Goal: Information Seeking & Learning: Learn about a topic

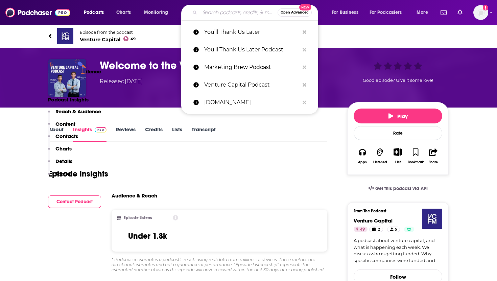
scroll to position [211, 0]
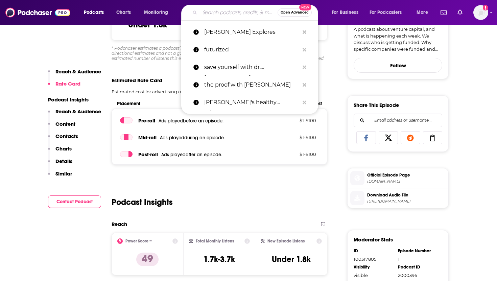
click at [211, 17] on input "Search podcasts, credits, & more..." at bounding box center [239, 12] width 78 height 11
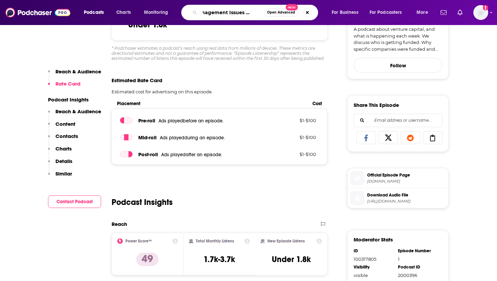
type input "Management Issues Podcast"
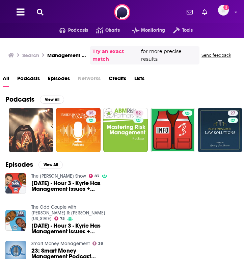
click at [41, 11] on icon at bounding box center [40, 12] width 7 height 7
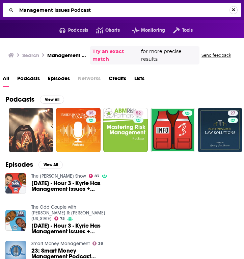
click at [233, 7] on button "Search..." at bounding box center [234, 10] width 8 height 8
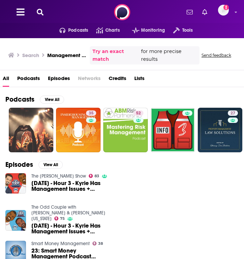
click at [32, 15] on div "Podcasts Charts Monitoring Tools For Business For Podcasters More Add a profile…" at bounding box center [122, 12] width 244 height 24
click at [40, 15] on icon at bounding box center [40, 12] width 7 height 7
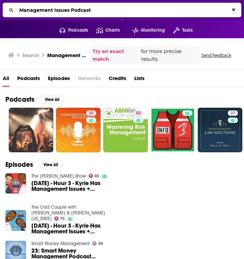
drag, startPoint x: 90, startPoint y: 9, endPoint x: 46, endPoint y: 8, distance: 44.6
click at [25, 8] on input "Management Issues Podcast" at bounding box center [123, 10] width 213 height 11
click at [71, 9] on input "Management Issues Podcast" at bounding box center [123, 10] width 213 height 11
drag, startPoint x: 71, startPoint y: 9, endPoint x: 27, endPoint y: 10, distance: 43.3
click at [27, 10] on input "Management Issues Podcast" at bounding box center [123, 10] width 213 height 11
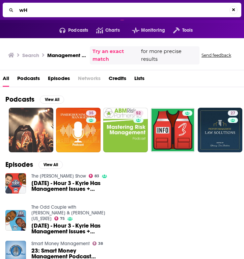
type input "w"
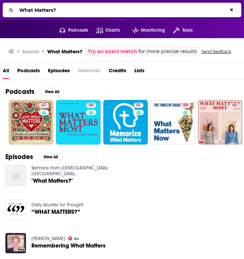
click at [72, 10] on input "What Matters?" at bounding box center [122, 10] width 211 height 11
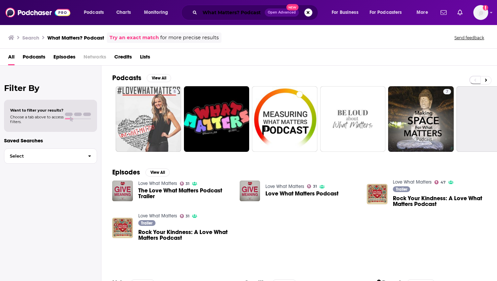
click at [203, 14] on input "What Matters? Podcast" at bounding box center [232, 12] width 65 height 11
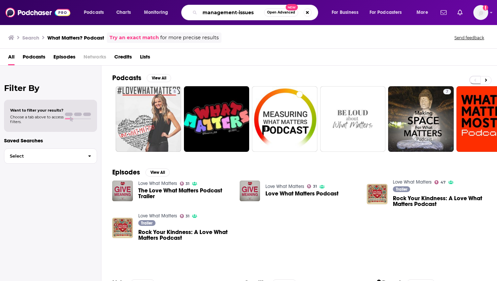
type input "management-issues"
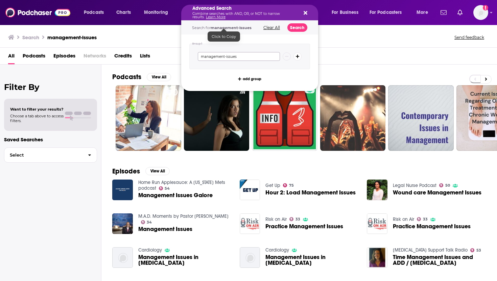
click at [220, 52] on input "management-issues" at bounding box center [239, 56] width 82 height 9
click at [307, 15] on icon "Search podcasts, credits, & more..." at bounding box center [306, 12] width 4 height 5
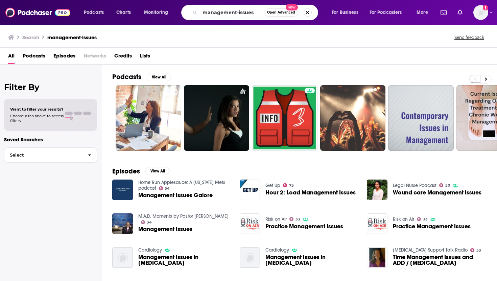
click at [306, 13] on button "Search podcasts, credits, & more..." at bounding box center [308, 12] width 8 height 8
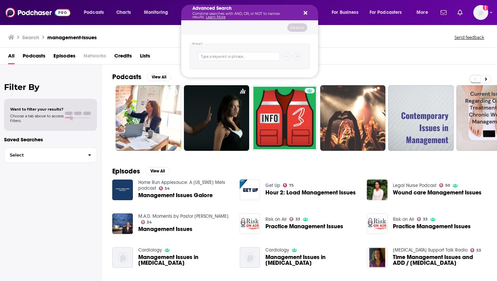
click at [305, 11] on icon "Search podcasts, credits, & more..." at bounding box center [306, 12] width 4 height 5
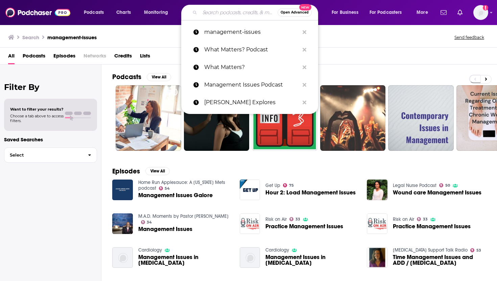
click at [237, 13] on input "Search podcasts, credits, & more..." at bounding box center [239, 12] width 78 height 11
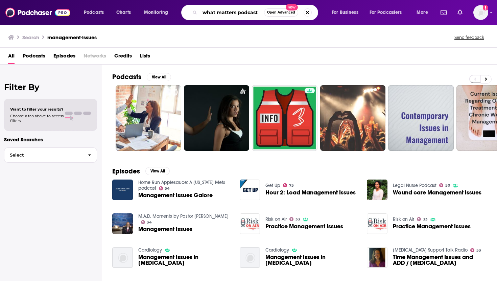
type input "what matters podcast"
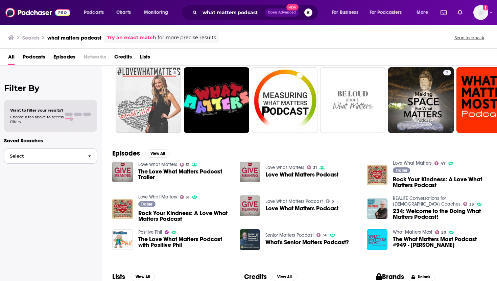
click at [68, 158] on span "Select" at bounding box center [43, 156] width 78 height 4
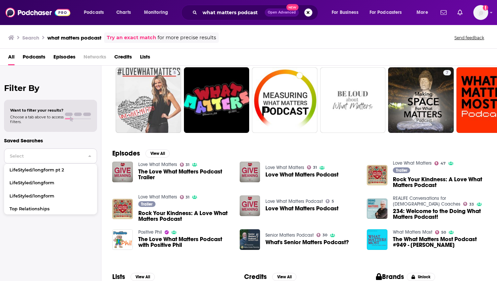
click at [68, 157] on span "Select" at bounding box center [43, 156] width 78 height 4
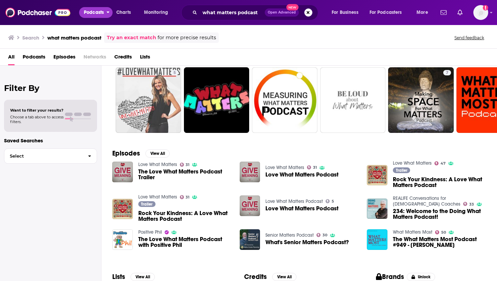
click at [90, 11] on span "Podcasts" at bounding box center [94, 12] width 20 height 9
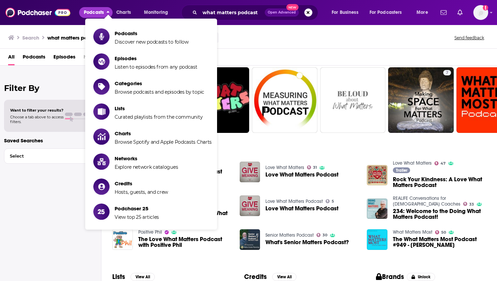
click at [90, 11] on span "Podcasts" at bounding box center [94, 12] width 20 height 9
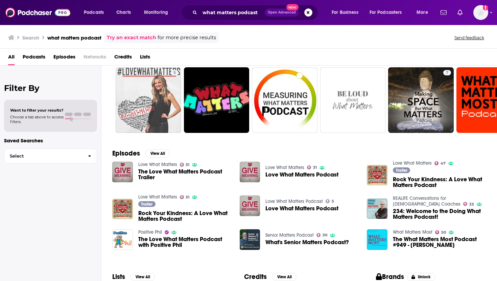
click at [11, 38] on icon at bounding box center [11, 37] width 6 height 5
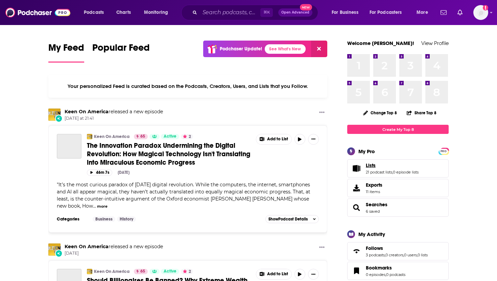
click at [391, 167] on link "Lists" at bounding box center [392, 165] width 53 height 6
click at [214, 11] on input "Search podcasts, credits, & more..." at bounding box center [230, 12] width 61 height 11
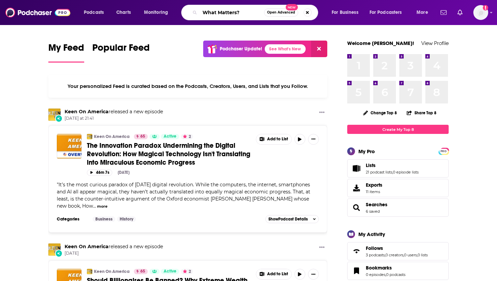
type input "What Matters?"
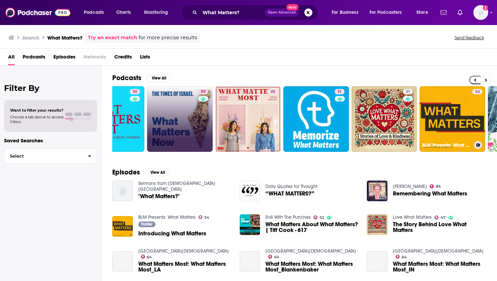
scroll to position [0, 53]
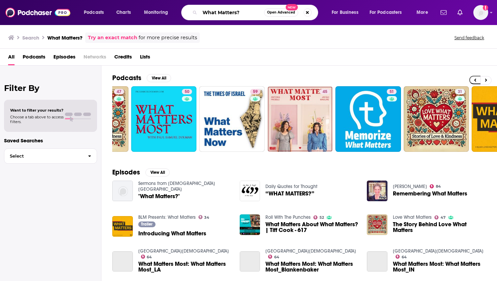
click at [238, 12] on input "What Matters?" at bounding box center [232, 12] width 64 height 11
click at [242, 11] on input "What Matters?" at bounding box center [232, 12] width 64 height 11
type input "What Matters-"
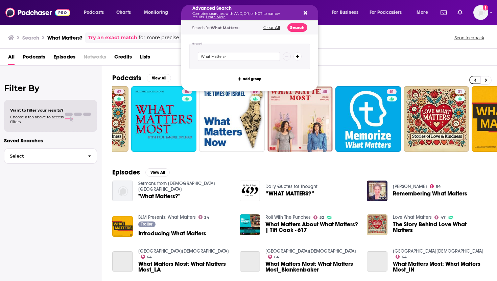
click at [307, 11] on icon "Search podcasts, credits, & more..." at bounding box center [306, 13] width 4 height 4
click at [308, 13] on div "Advanced Search Combine searches with AND, OR, or NOT to narrow results. Learn …" at bounding box center [249, 13] width 137 height 16
click at [308, 9] on div "Advanced Search Combine searches with AND, OR, or NOT to narrow results. Learn …" at bounding box center [249, 13] width 137 height 16
click at [305, 13] on icon "Search podcasts, credits, & more..." at bounding box center [306, 13] width 4 height 4
click at [233, 54] on input "What Matters-" at bounding box center [239, 56] width 82 height 9
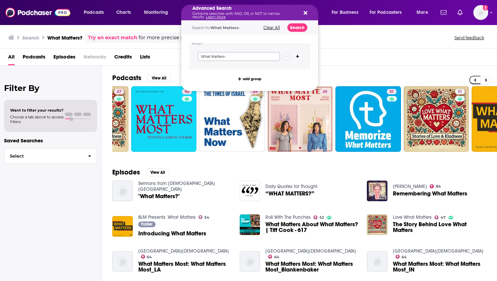
click at [233, 55] on input "What Matters-" at bounding box center [239, 56] width 82 height 9
type input "What Matters-Management Issues"
click at [266, 54] on input "What Matters-Management Issues" at bounding box center [239, 56] width 82 height 9
click at [303, 10] on button "Search podcasts, credits, & more..." at bounding box center [304, 12] width 5 height 5
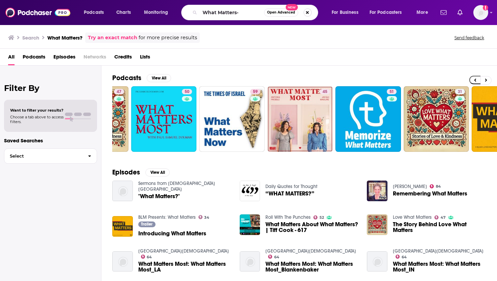
click at [304, 12] on button "Search podcasts, credits, & more..." at bounding box center [308, 12] width 8 height 8
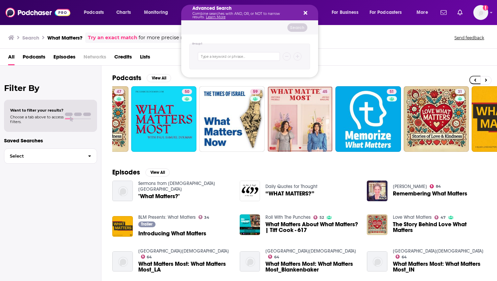
click at [307, 14] on icon "Search podcasts, credits, & more..." at bounding box center [306, 12] width 4 height 5
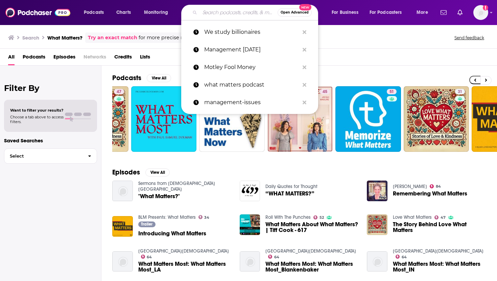
click at [232, 15] on input "Search podcasts, credits, & more..." at bounding box center [239, 12] width 78 height 11
paste input "What Matters-Management Issues"
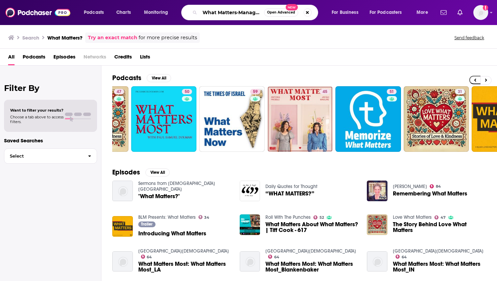
scroll to position [0, 28]
type input "What Matters-Management Issues"
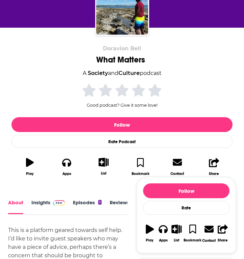
scroll to position [76, 0]
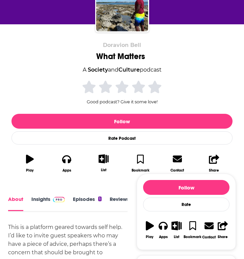
click at [44, 114] on link "Insights" at bounding box center [47, 203] width 33 height 15
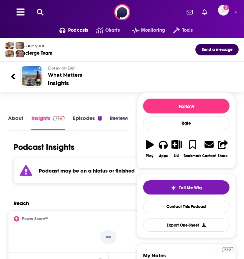
click at [20, 114] on link "About" at bounding box center [15, 122] width 15 height 15
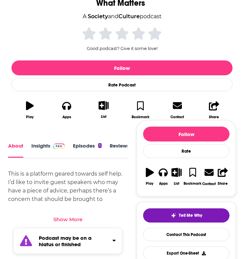
scroll to position [128, 0]
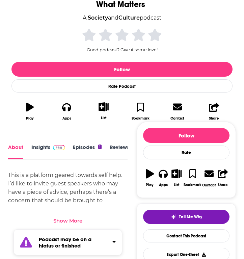
click at [46, 114] on link "Insights" at bounding box center [47, 151] width 33 height 15
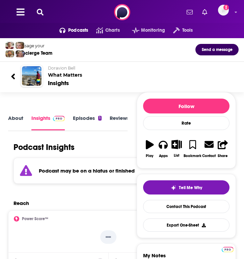
click at [16, 77] on div at bounding box center [16, 76] width 10 height 16
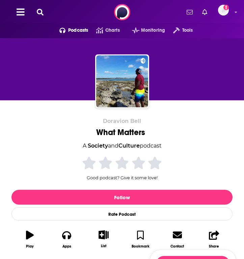
click at [43, 14] on icon at bounding box center [40, 12] width 7 height 7
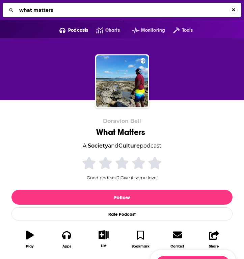
type input "what matters?"
